Goal: Find specific page/section: Find specific page/section

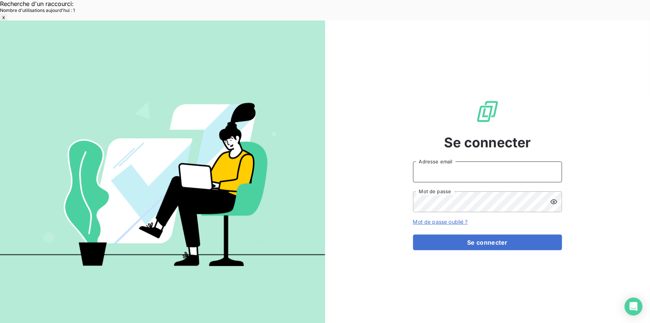
type input "[EMAIL_ADDRESS][DOMAIN_NAME]"
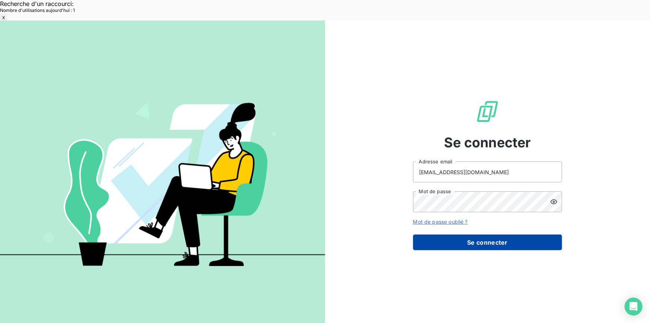
click at [436, 234] on button "Se connecter" at bounding box center [487, 242] width 149 height 16
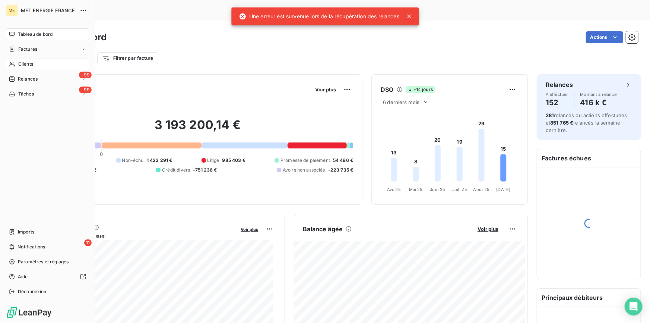
click at [37, 63] on div "Clients" at bounding box center [47, 64] width 83 height 12
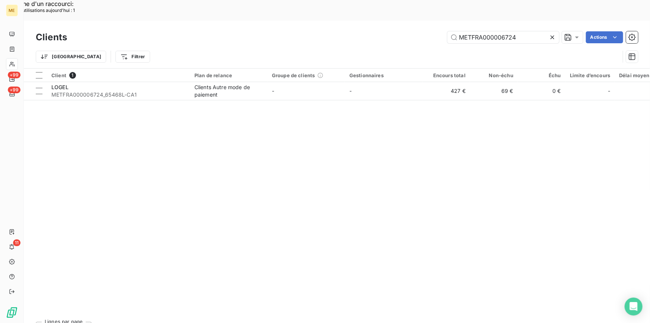
drag, startPoint x: 518, startPoint y: 15, endPoint x: 423, endPoint y: 30, distance: 96.6
click at [423, 29] on div "Clients METFRA000006724 Actions Trier Filtrer" at bounding box center [337, 48] width 603 height 39
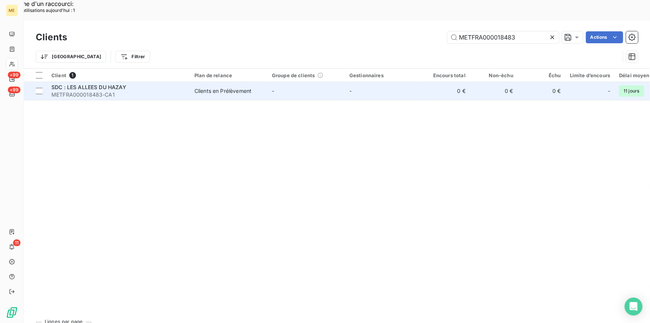
type input "METFRA000018483"
click at [96, 91] on span "METFRA000018483-CA1" at bounding box center [118, 94] width 134 height 7
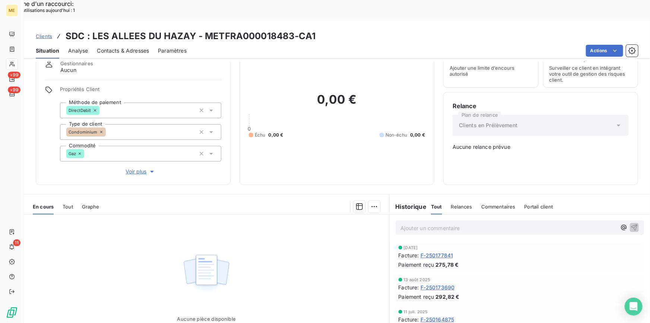
scroll to position [66, 0]
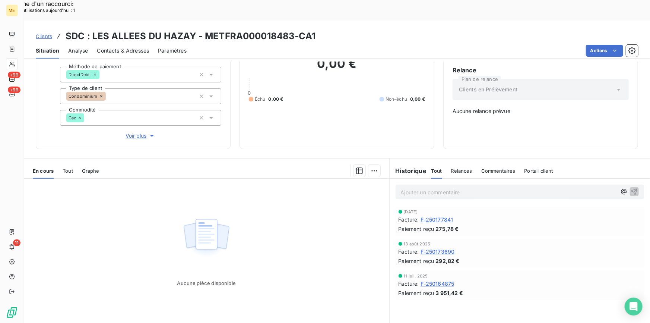
click at [447, 280] on span "F-250164875" at bounding box center [438, 284] width 34 height 8
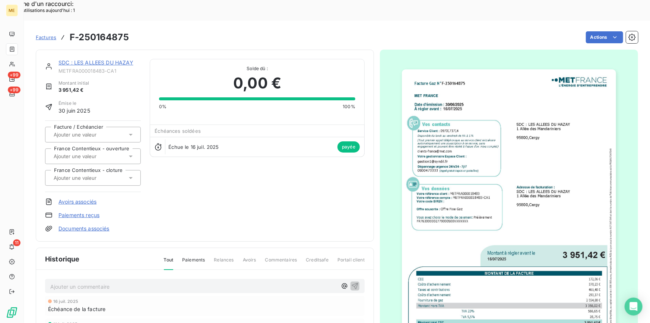
click at [507, 183] on img "button" at bounding box center [509, 220] width 215 height 303
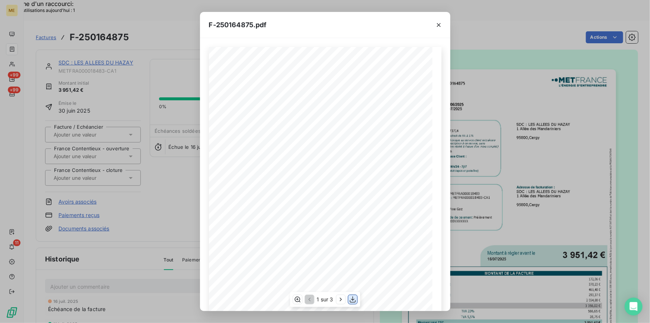
click at [353, 298] on icon "button" at bounding box center [353, 299] width 6 height 6
click at [620, 76] on div "F-250164875.pdf Facture Gaz N° F-250164875 MET Energie France [STREET_ADDRESS] …" at bounding box center [325, 161] width 650 height 323
click at [438, 24] on icon "button" at bounding box center [439, 25] width 4 height 4
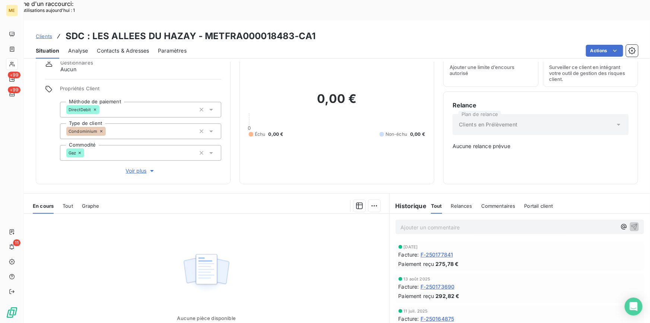
scroll to position [66, 0]
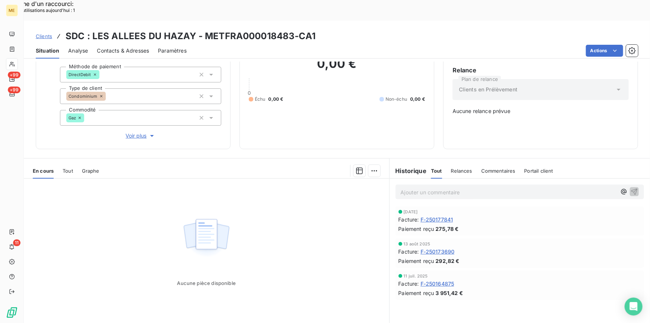
click at [442, 248] on span "F-250173690" at bounding box center [438, 252] width 34 height 8
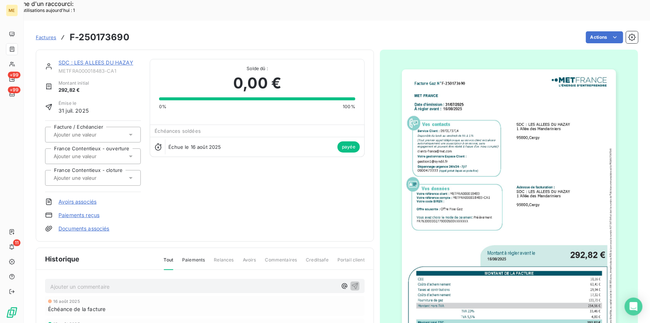
click at [502, 194] on img "button" at bounding box center [509, 220] width 215 height 303
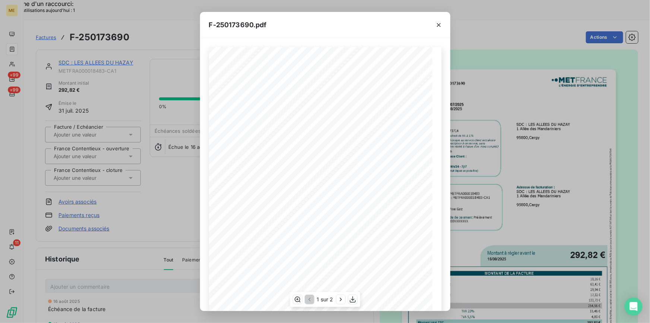
scroll to position [70, 0]
click at [353, 301] on icon "button" at bounding box center [352, 299] width 7 height 7
click at [617, 164] on div "F-250173690.pdf Facture Gaz N° F-250173690 MET Energie France [STREET_ADDRESS] …" at bounding box center [325, 161] width 650 height 323
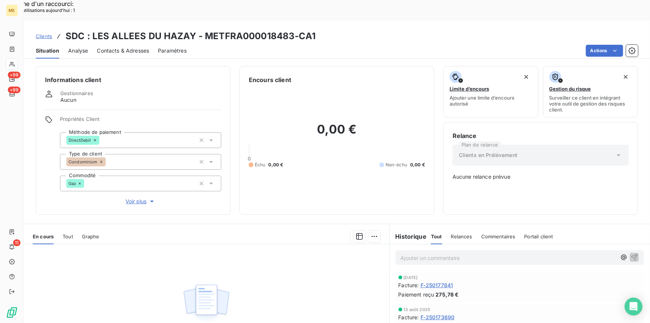
click at [430, 281] on span "F-250177841" at bounding box center [437, 285] width 33 height 8
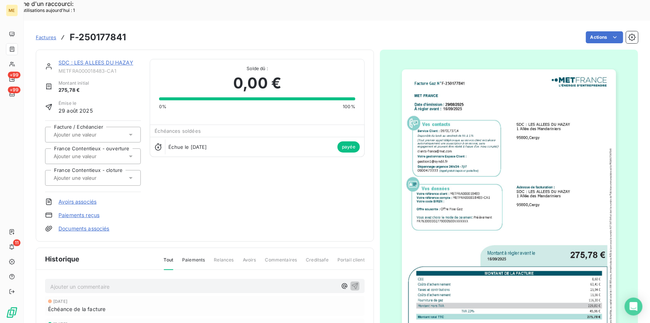
click at [476, 186] on img "button" at bounding box center [509, 220] width 215 height 303
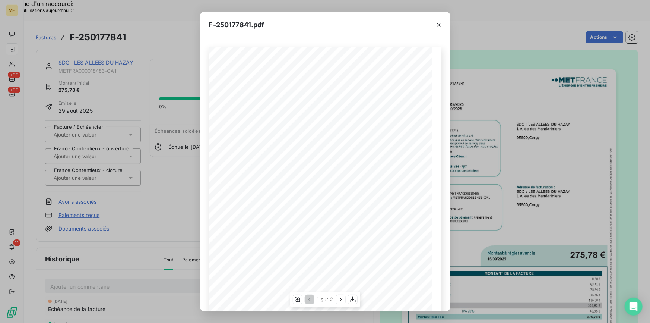
scroll to position [70, 0]
click at [354, 302] on icon "button" at bounding box center [353, 299] width 6 height 6
click at [439, 26] on icon "button" at bounding box center [438, 24] width 7 height 7
click at [440, 24] on icon "button" at bounding box center [439, 25] width 4 height 4
click at [438, 24] on icon "button" at bounding box center [439, 25] width 4 height 4
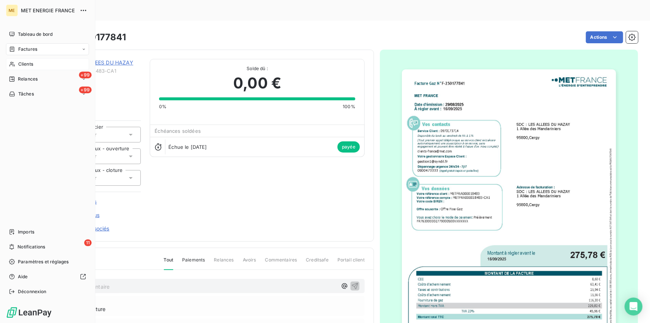
click at [21, 62] on span "Clients" at bounding box center [25, 64] width 15 height 7
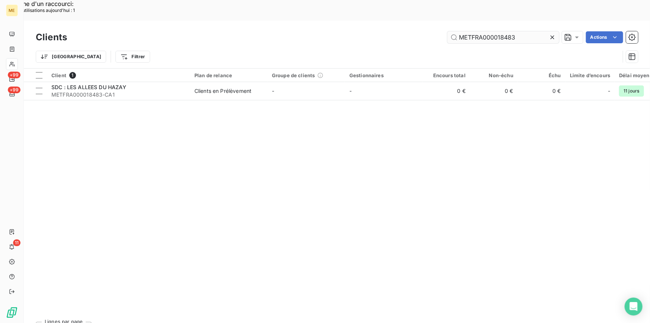
drag, startPoint x: 520, startPoint y: 19, endPoint x: 453, endPoint y: 18, distance: 67.5
click at [453, 31] on input "METFRA000018483" at bounding box center [504, 37] width 112 height 12
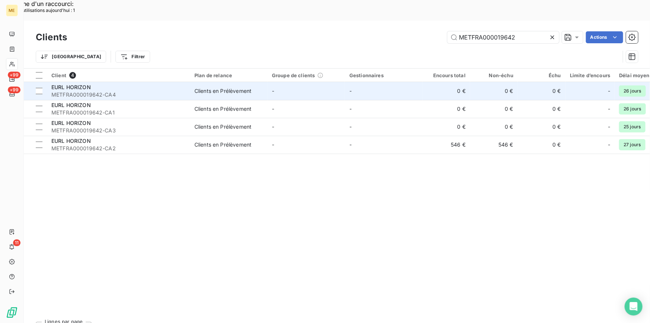
type input "METFRA000019642"
click at [183, 83] on div "EURL HORIZON" at bounding box center [118, 86] width 134 height 7
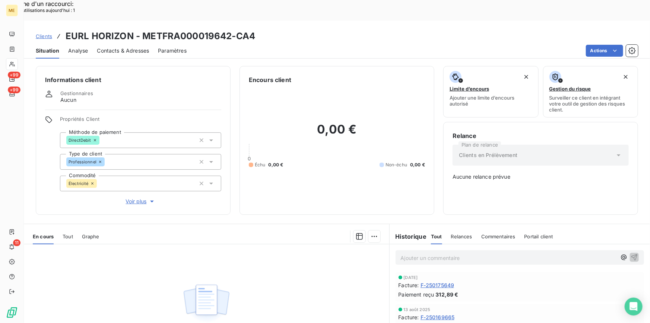
scroll to position [66, 0]
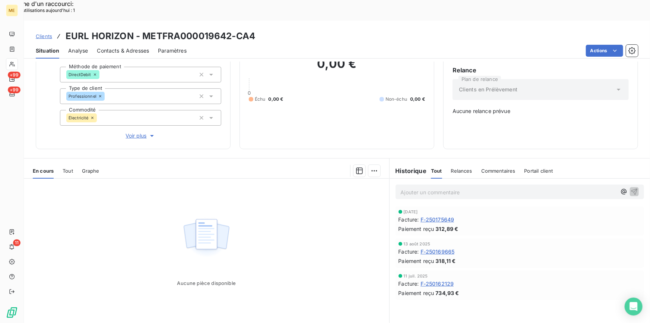
click at [442, 215] on span "F-250175649" at bounding box center [438, 219] width 34 height 8
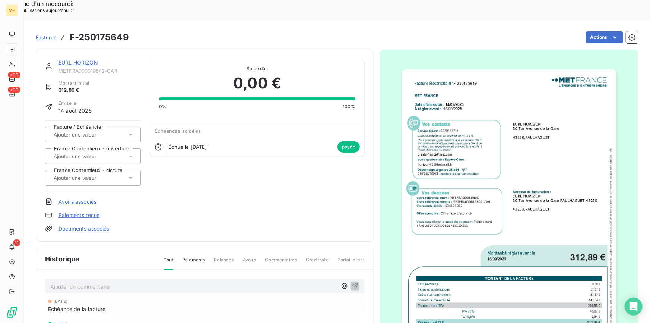
click at [494, 168] on img "button" at bounding box center [509, 220] width 215 height 303
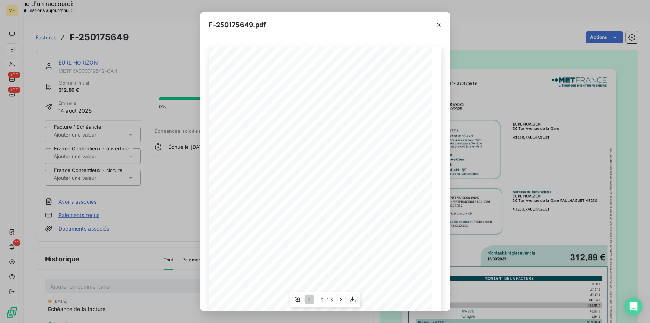
scroll to position [70, 0]
click at [356, 300] on icon "button" at bounding box center [352, 299] width 7 height 7
click at [438, 24] on icon "button" at bounding box center [439, 25] width 4 height 4
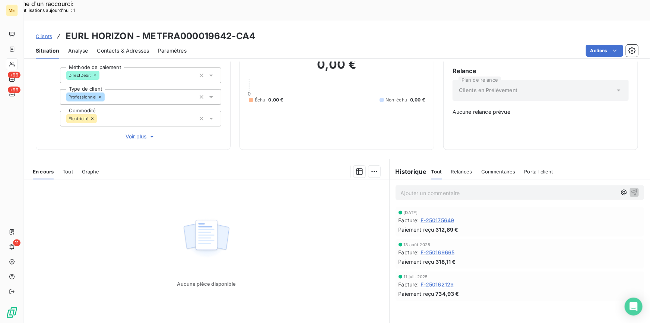
scroll to position [66, 0]
click at [439, 248] on span "F-250169665" at bounding box center [438, 252] width 34 height 8
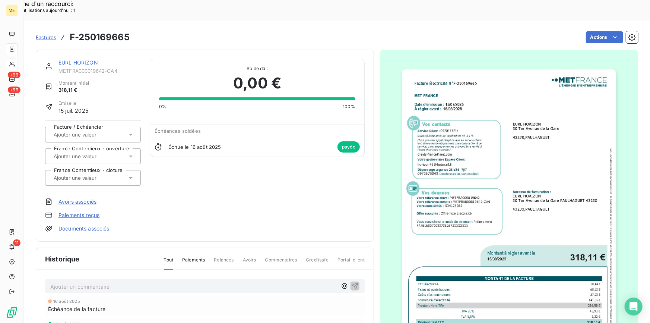
click at [439, 228] on img "button" at bounding box center [509, 220] width 215 height 303
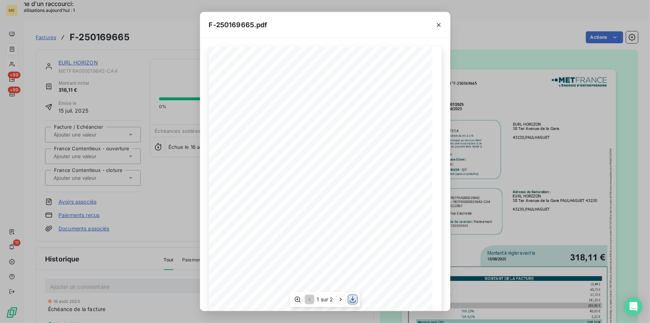
click at [355, 301] on icon "button" at bounding box center [352, 299] width 7 height 7
click at [438, 27] on icon "button" at bounding box center [438, 24] width 7 height 7
click at [439, 25] on icon "button" at bounding box center [439, 25] width 4 height 4
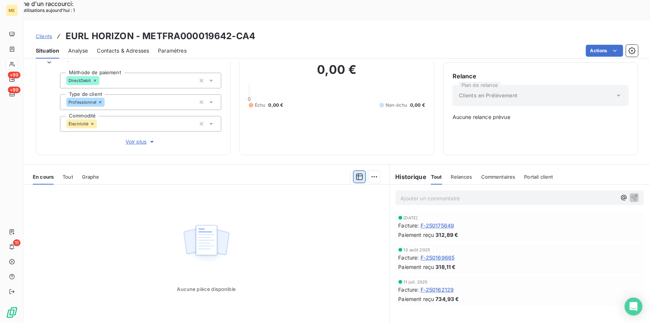
scroll to position [66, 0]
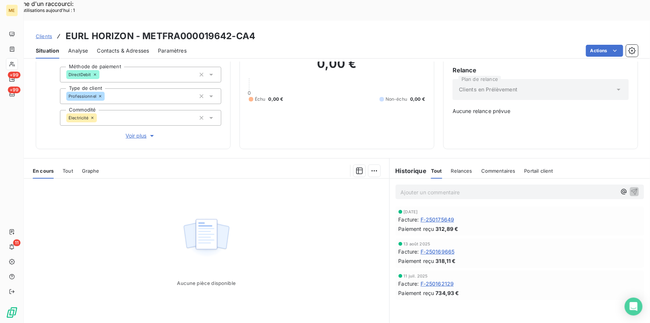
click at [439, 280] on span "F-250162129" at bounding box center [438, 284] width 34 height 8
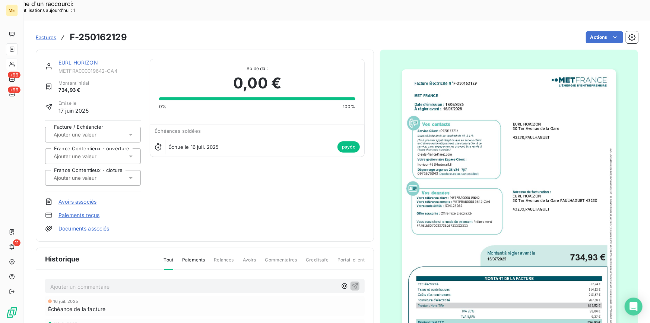
click at [457, 236] on img "button" at bounding box center [509, 220] width 215 height 303
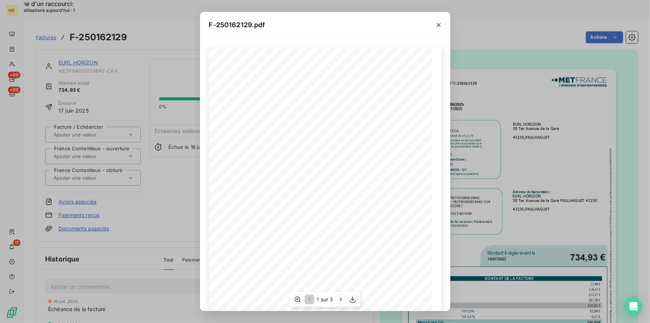
scroll to position [70, 0]
click at [351, 299] on icon "button" at bounding box center [352, 299] width 7 height 7
click at [440, 21] on icon "button" at bounding box center [438, 24] width 7 height 7
click at [439, 23] on icon "button" at bounding box center [438, 24] width 7 height 7
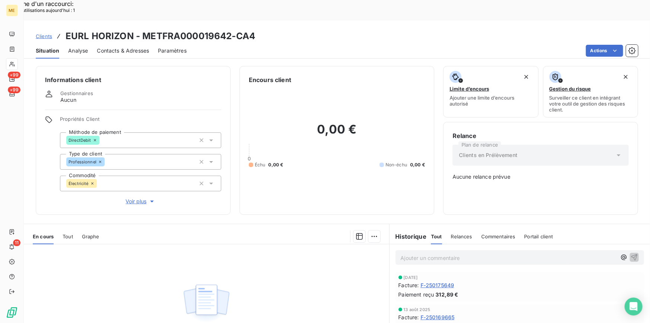
scroll to position [66, 0]
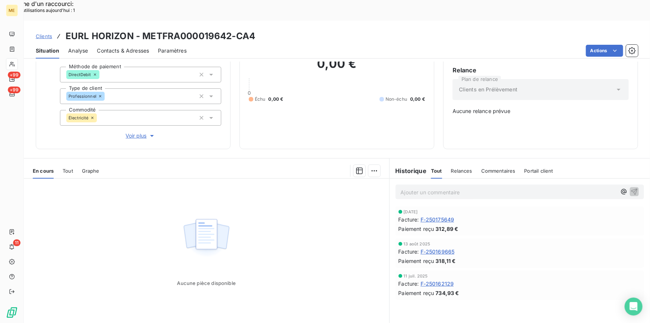
click at [47, 33] on span "Clients" at bounding box center [44, 36] width 16 height 6
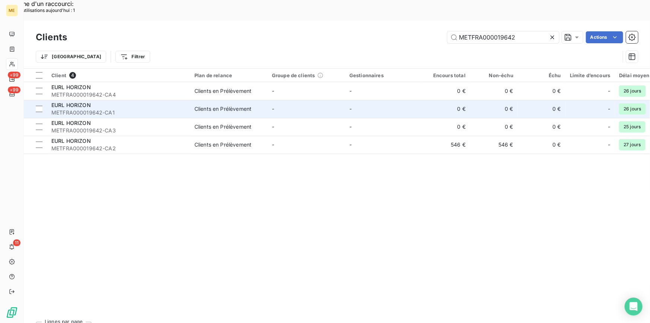
click at [136, 101] on div "EURL HORIZON" at bounding box center [118, 104] width 134 height 7
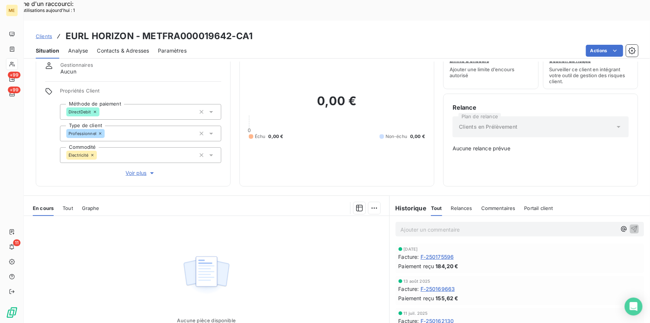
scroll to position [66, 0]
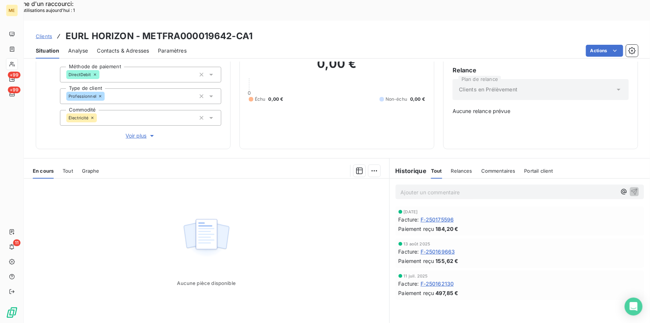
click at [439, 215] on span "F-250175596" at bounding box center [438, 219] width 34 height 8
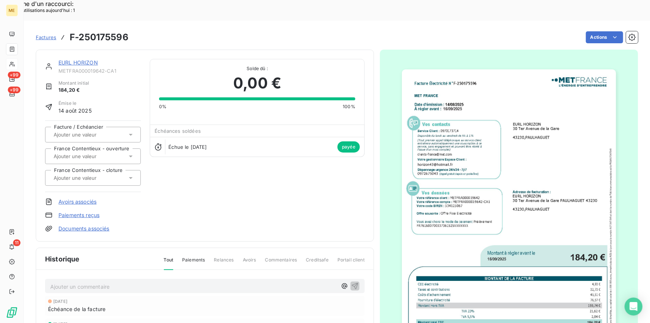
click at [439, 199] on img "button" at bounding box center [509, 220] width 215 height 303
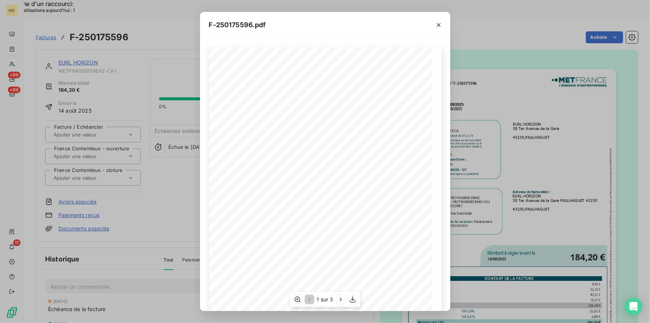
scroll to position [70, 0]
click at [353, 299] on icon "button" at bounding box center [352, 299] width 7 height 7
click at [436, 26] on icon "button" at bounding box center [438, 24] width 7 height 7
click at [437, 25] on icon "button" at bounding box center [438, 24] width 7 height 7
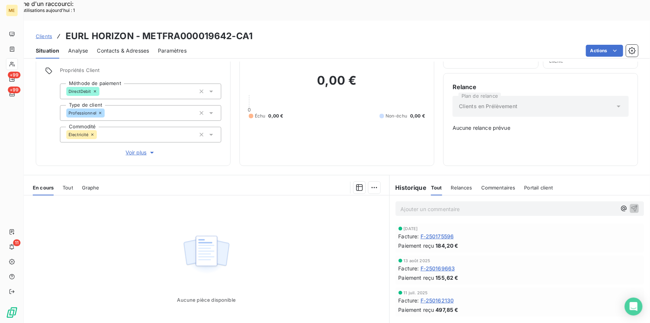
scroll to position [66, 0]
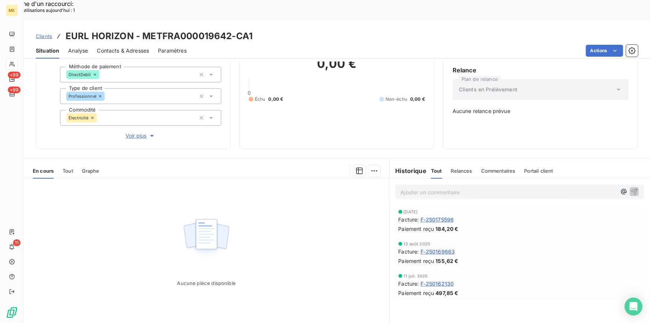
click at [447, 248] on span "F-250169663" at bounding box center [438, 252] width 35 height 8
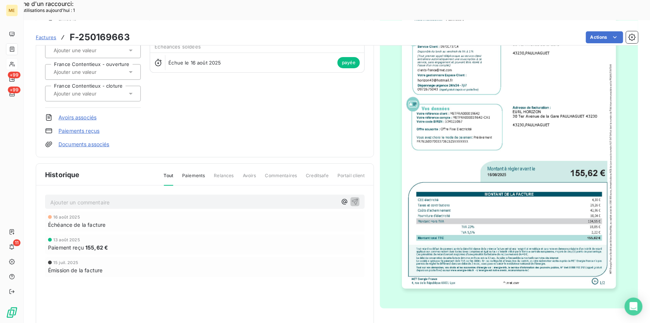
scroll to position [89, 0]
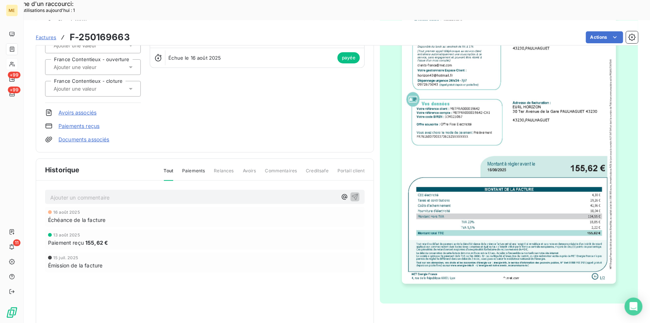
click at [477, 177] on img "button" at bounding box center [509, 131] width 215 height 303
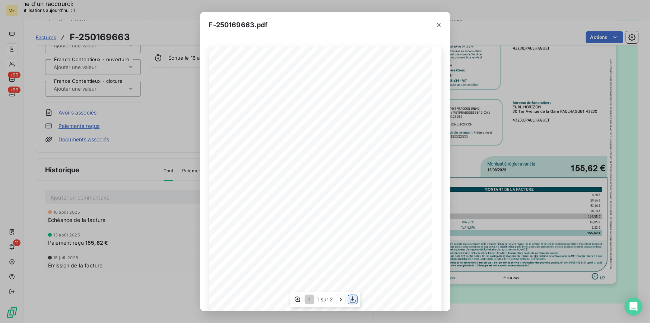
click at [354, 300] on icon "button" at bounding box center [352, 299] width 7 height 7
click at [439, 25] on icon "button" at bounding box center [438, 24] width 7 height 7
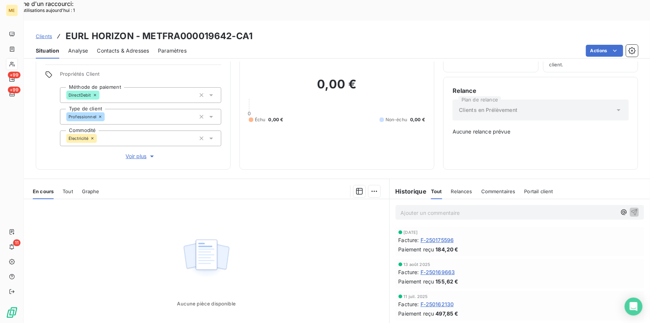
scroll to position [66, 0]
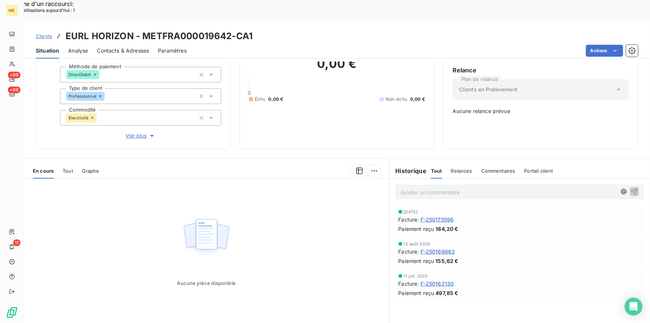
click at [438, 280] on span "F-250162130" at bounding box center [438, 284] width 34 height 8
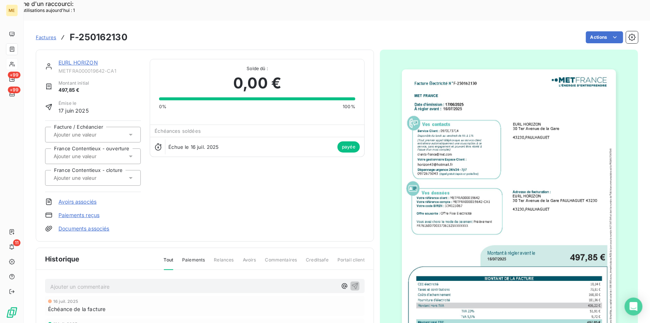
click at [438, 261] on img "button" at bounding box center [509, 220] width 215 height 303
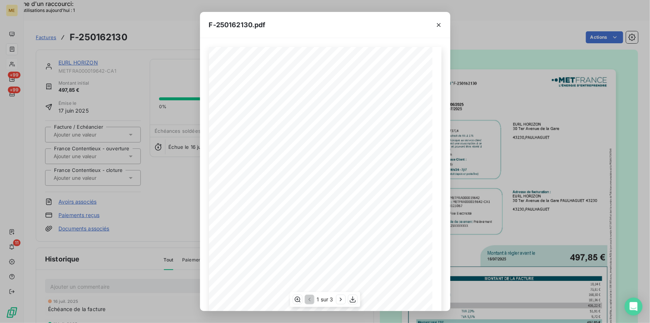
scroll to position [70, 0]
click at [355, 299] on icon "button" at bounding box center [352, 299] width 7 height 7
click at [435, 23] on icon "button" at bounding box center [438, 24] width 7 height 7
click at [440, 25] on icon "button" at bounding box center [438, 24] width 7 height 7
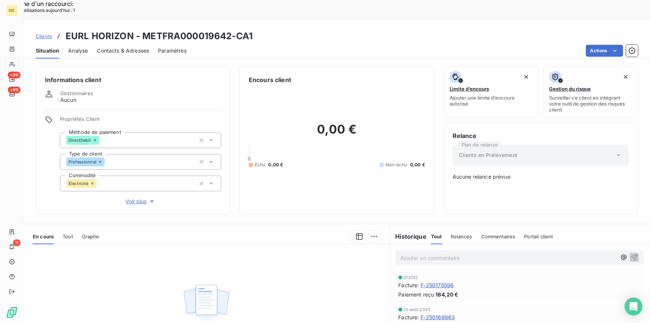
click at [44, 33] on span "Clients" at bounding box center [44, 36] width 16 height 6
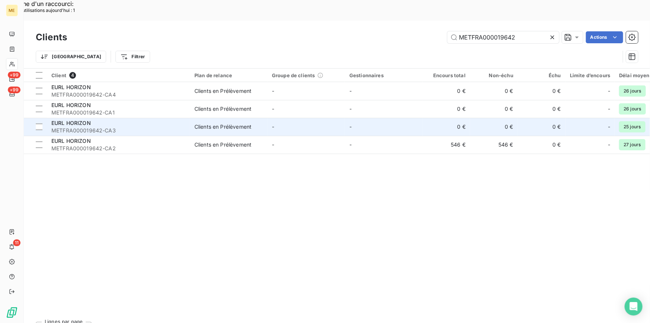
click at [90, 120] on span "EURL HORIZON" at bounding box center [71, 123] width 40 height 6
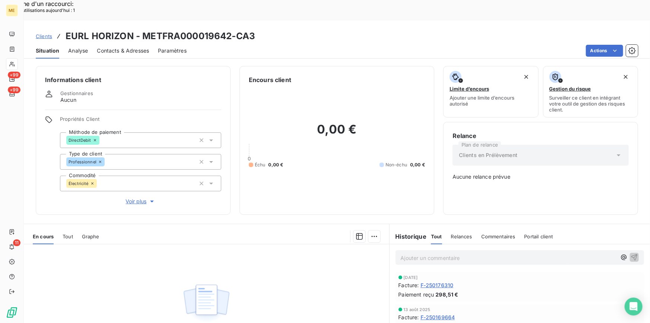
click at [445, 281] on span "F-250176310" at bounding box center [437, 285] width 33 height 8
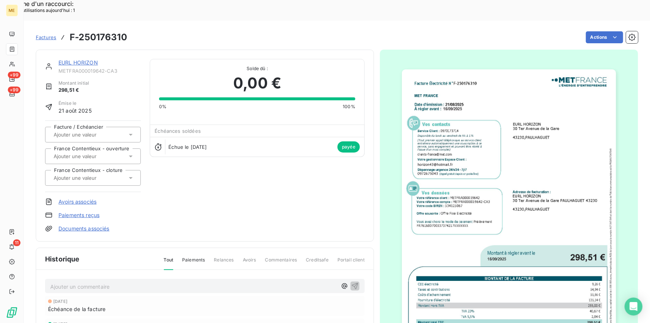
click at [445, 265] on img "button" at bounding box center [509, 220] width 215 height 303
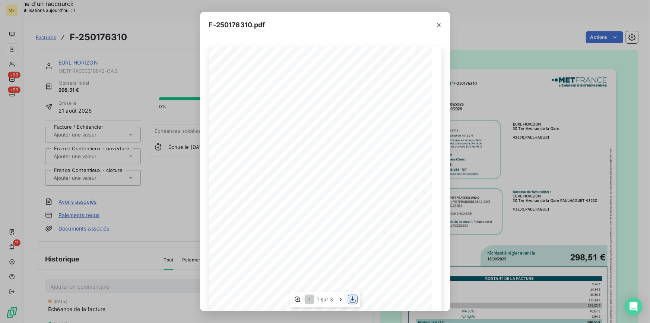
click at [353, 300] on icon "button" at bounding box center [352, 299] width 7 height 7
click at [438, 24] on icon "button" at bounding box center [439, 25] width 4 height 4
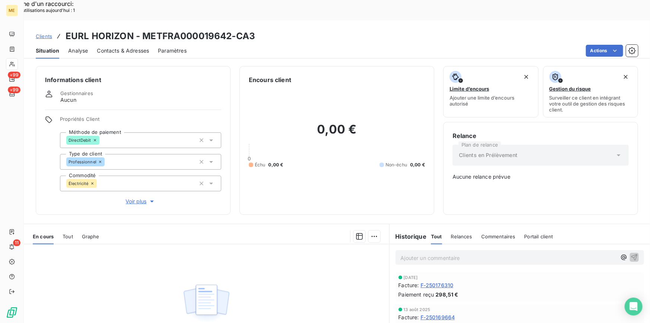
click at [436, 313] on span "F-250169664" at bounding box center [438, 317] width 35 height 8
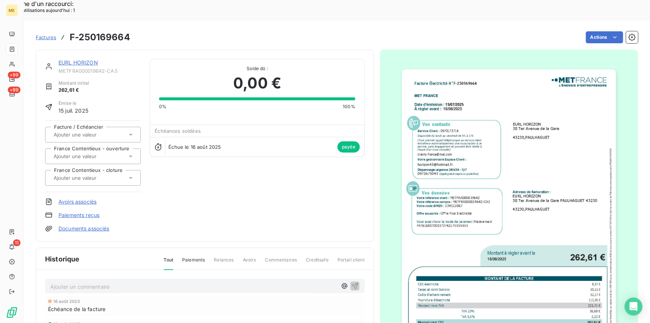
click at [477, 215] on img "button" at bounding box center [509, 220] width 215 height 303
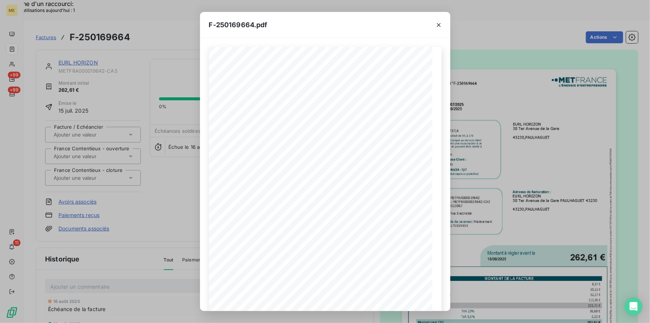
scroll to position [70, 0]
click at [355, 298] on icon "button" at bounding box center [352, 299] width 7 height 7
click at [437, 25] on icon "button" at bounding box center [438, 24] width 7 height 7
click at [438, 24] on icon "button" at bounding box center [439, 25] width 4 height 4
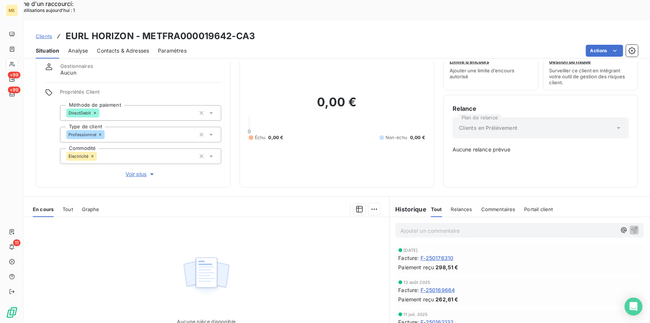
scroll to position [66, 0]
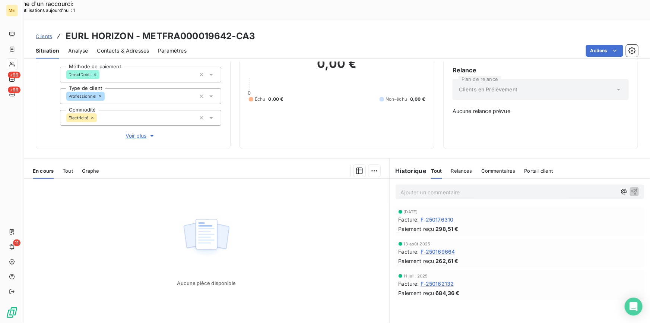
click at [436, 280] on span "F-250162132" at bounding box center [438, 284] width 34 height 8
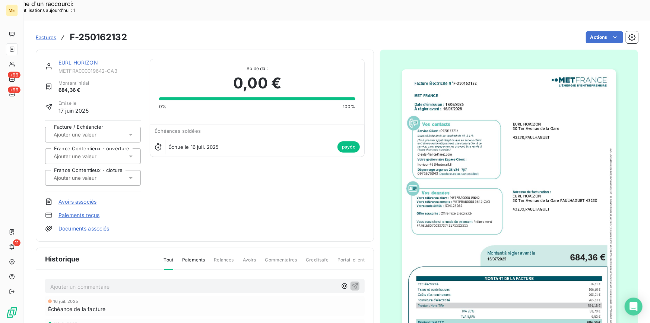
click at [436, 261] on img "button" at bounding box center [509, 220] width 215 height 303
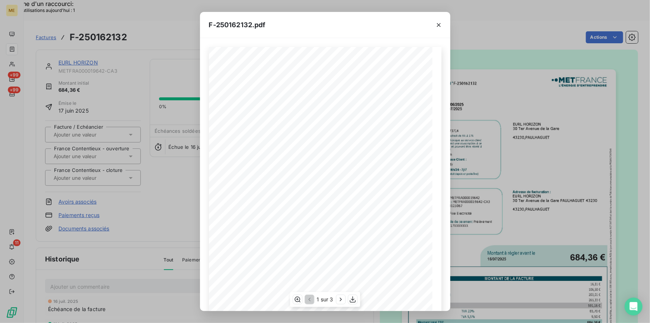
scroll to position [70, 0]
click at [352, 298] on icon "button" at bounding box center [352, 299] width 7 height 7
click at [439, 24] on icon "button" at bounding box center [439, 25] width 4 height 4
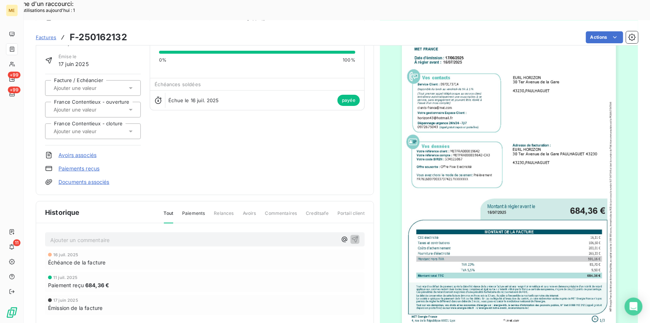
scroll to position [0, 0]
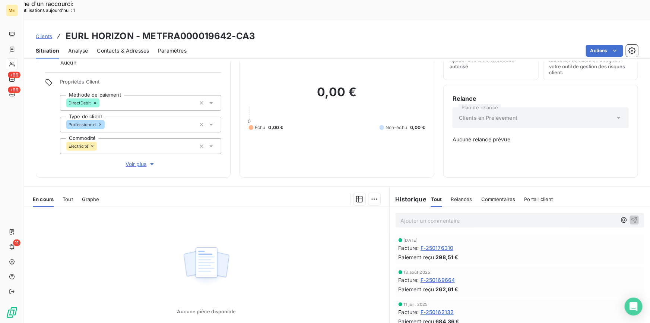
scroll to position [66, 0]
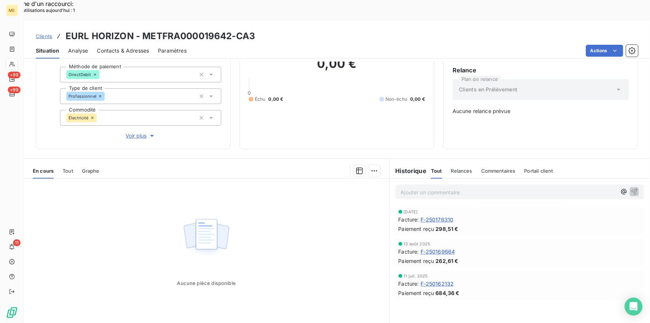
click at [44, 33] on span "Clients" at bounding box center [44, 36] width 16 height 6
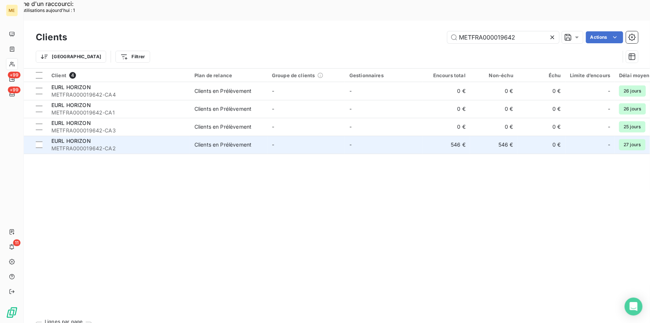
click at [91, 137] on div "EURL HORIZON" at bounding box center [118, 140] width 134 height 7
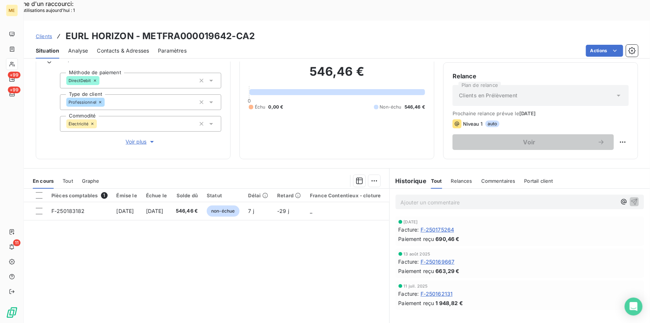
scroll to position [67, 0]
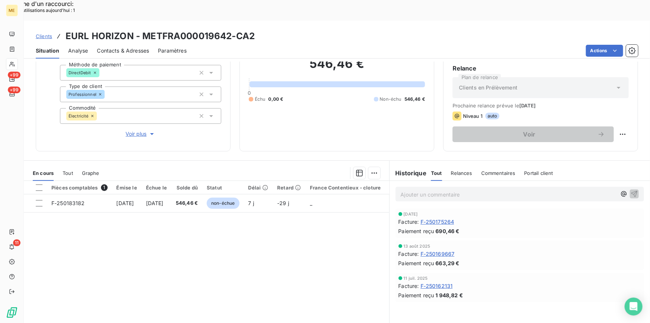
click at [439, 218] on span "F-250175264" at bounding box center [438, 222] width 34 height 8
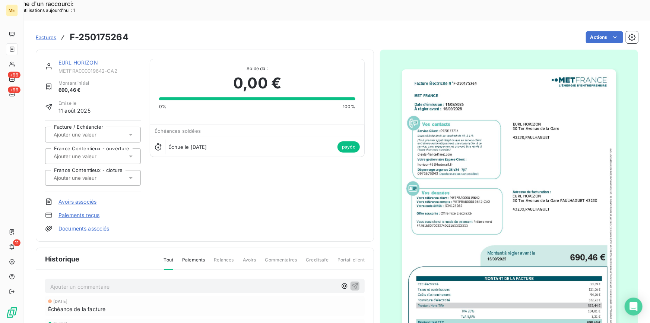
click at [475, 193] on img "button" at bounding box center [509, 220] width 215 height 303
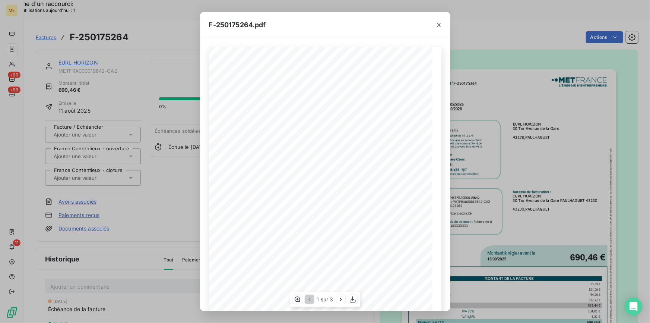
scroll to position [70, 0]
click at [355, 300] on icon "button" at bounding box center [352, 299] width 7 height 7
click at [438, 24] on icon "button" at bounding box center [439, 25] width 4 height 4
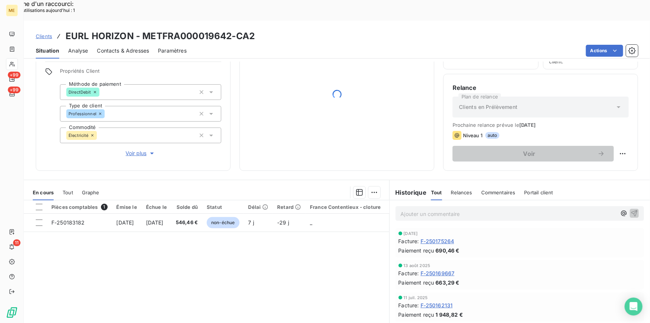
scroll to position [70, 0]
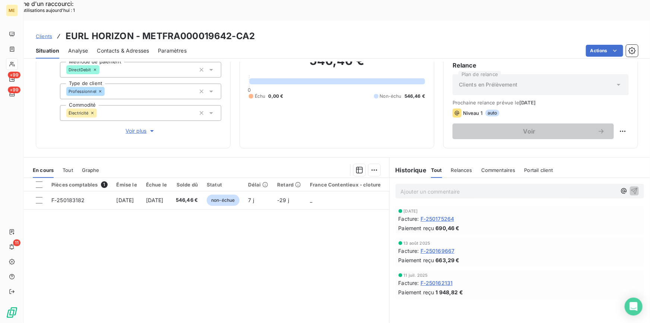
click at [425, 247] on span "F-250169667" at bounding box center [438, 251] width 34 height 8
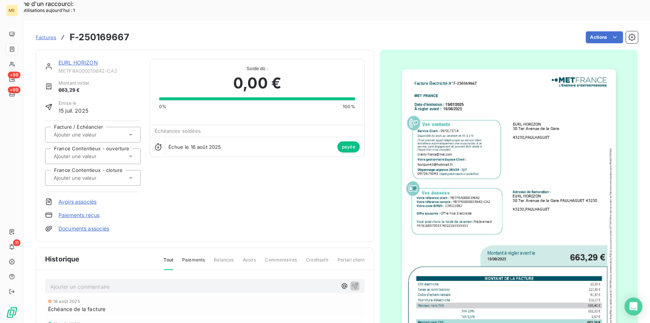
click at [534, 224] on img "button" at bounding box center [509, 220] width 215 height 303
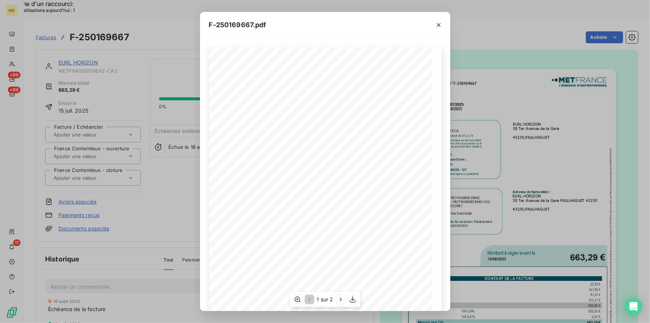
scroll to position [70, 0]
click at [352, 301] on icon "button" at bounding box center [352, 299] width 7 height 7
click at [436, 25] on icon "button" at bounding box center [438, 24] width 7 height 7
click at [441, 24] on icon "button" at bounding box center [438, 24] width 7 height 7
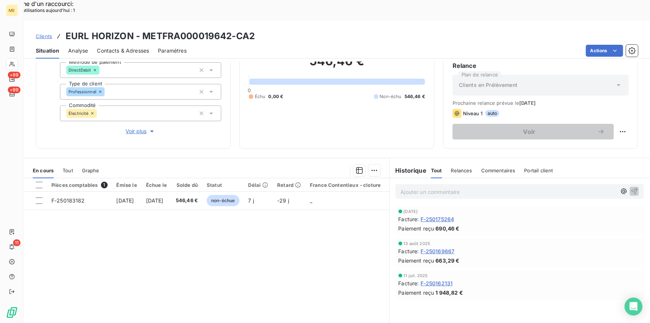
scroll to position [70, 0]
click at [444, 279] on span "F-250162131" at bounding box center [437, 283] width 32 height 8
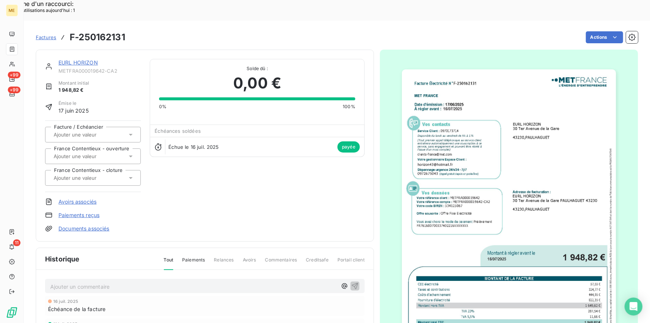
click at [476, 144] on img "button" at bounding box center [509, 220] width 215 height 303
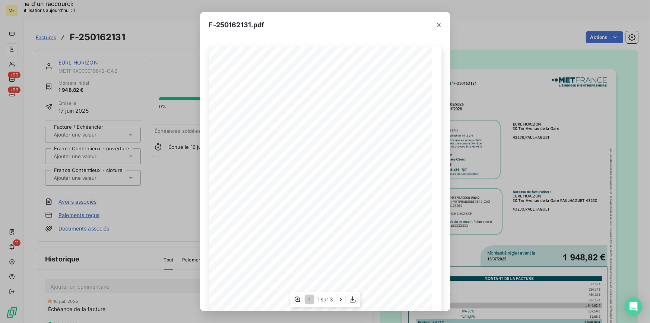
scroll to position [70, 0]
click at [355, 299] on icon "button" at bounding box center [352, 299] width 7 height 7
click at [439, 25] on icon "button" at bounding box center [438, 24] width 7 height 7
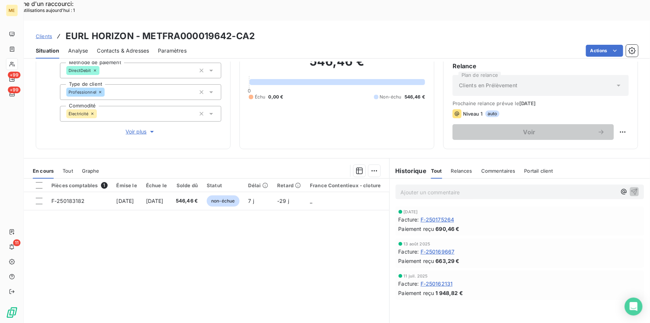
scroll to position [70, 0]
